Goal: Information Seeking & Learning: Learn about a topic

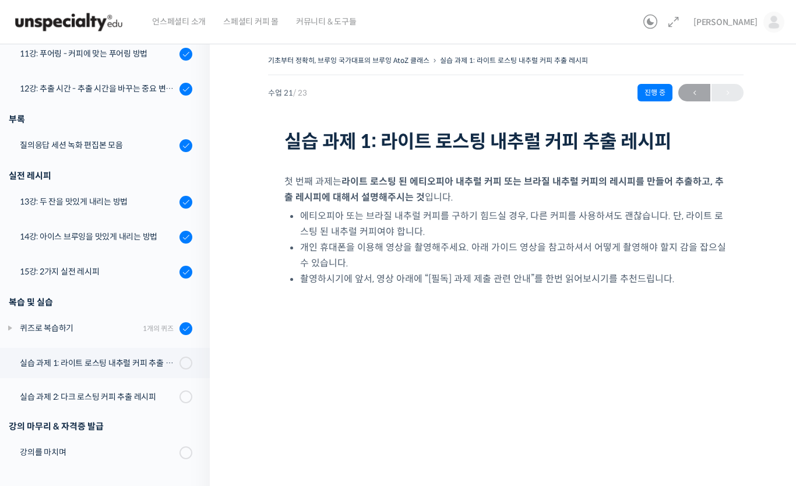
scroll to position [673, 0]
click at [146, 368] on div "실습 과제 1: 라이트 로스팅 내추럴 커피 추출 레시피" at bounding box center [98, 363] width 156 height 13
click at [132, 455] on div "강의를 마치며" at bounding box center [98, 453] width 156 height 13
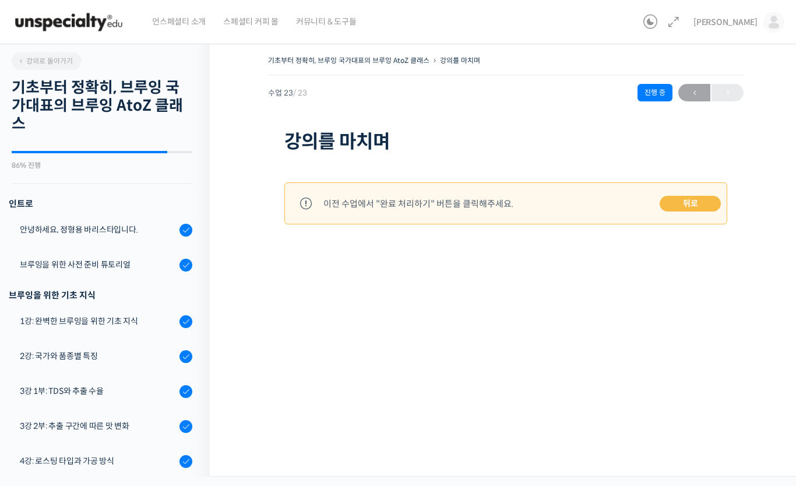
scroll to position [673, 0]
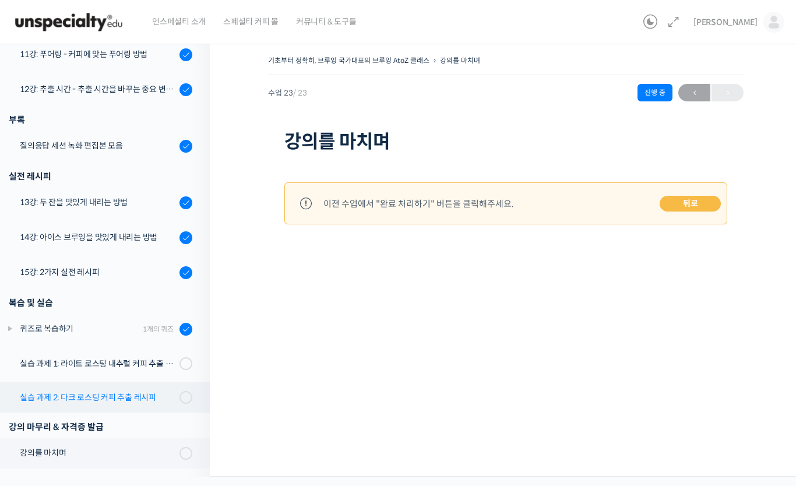
click at [154, 395] on div "실습 과제 2: 다크 로스팅 커피 추출 레시피" at bounding box center [98, 397] width 156 height 13
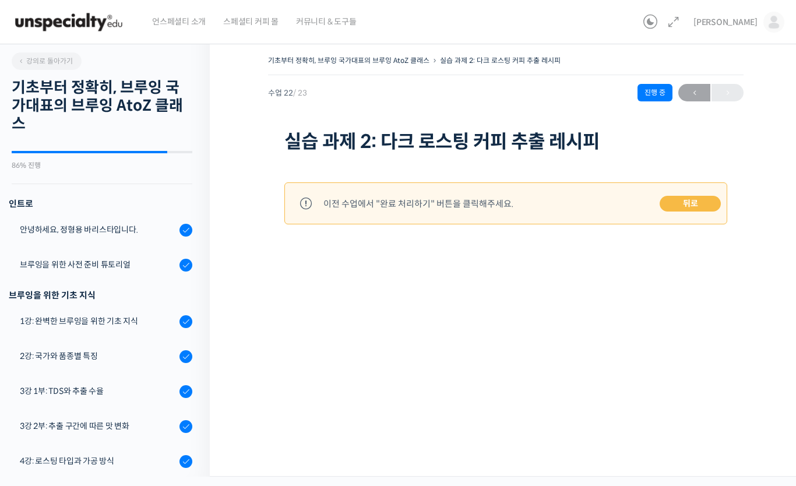
scroll to position [673, 0]
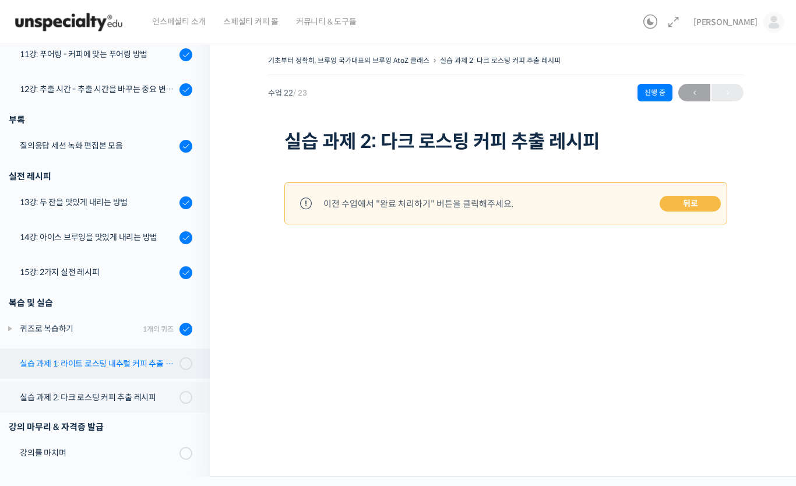
click at [162, 367] on div "실습 과제 1: 라이트 로스팅 내추럴 커피 추출 레시피" at bounding box center [98, 363] width 156 height 13
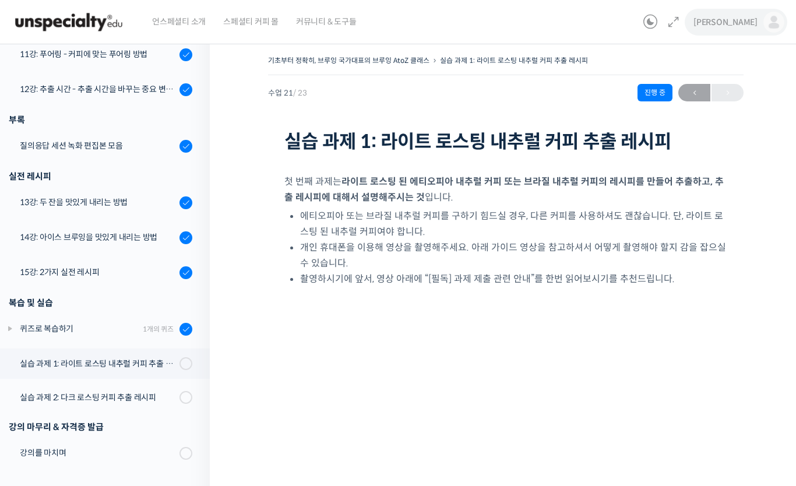
click at [774, 24] on img at bounding box center [774, 22] width 21 height 21
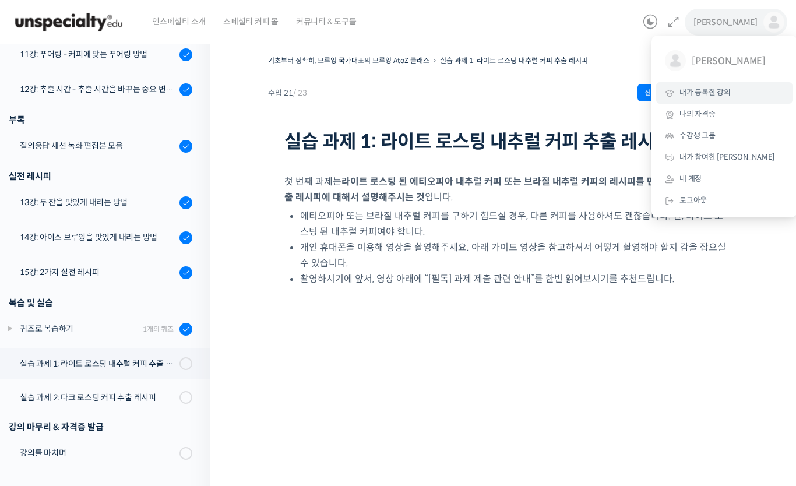
click at [735, 90] on link "내가 등록한 강의" at bounding box center [724, 93] width 136 height 22
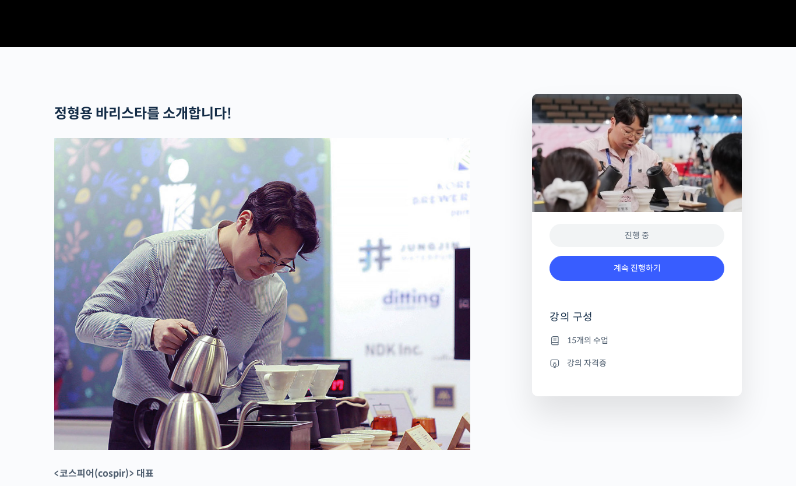
scroll to position [404, 0]
click at [690, 281] on link "계속 진행하기" at bounding box center [637, 268] width 175 height 25
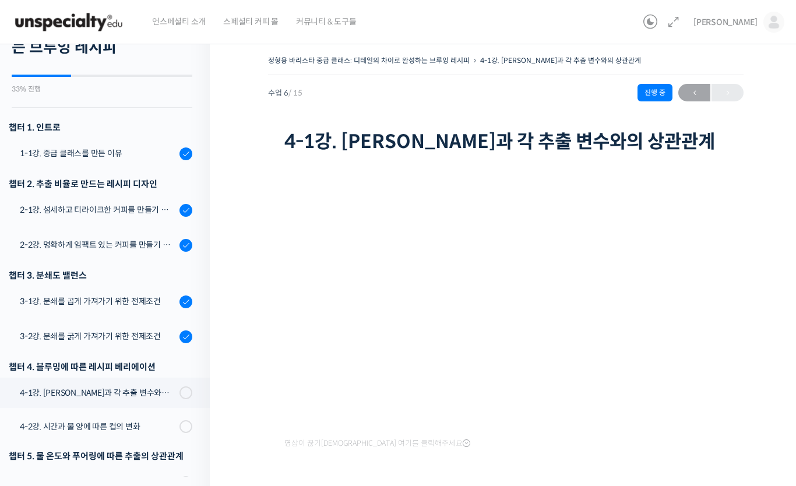
scroll to position [77, 0]
click at [38, 299] on div "3-1강. 분쇄를 곱게 가져가기 위한 전제조건" at bounding box center [98, 300] width 156 height 13
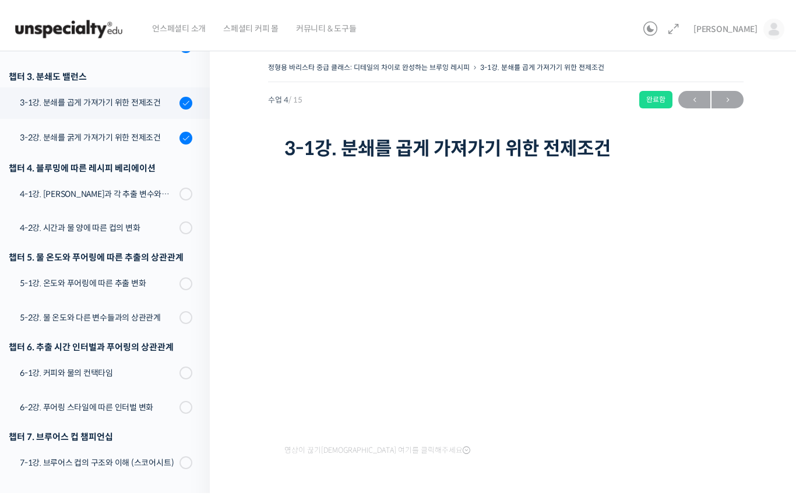
scroll to position [296, 0]
